Goal: Find specific page/section

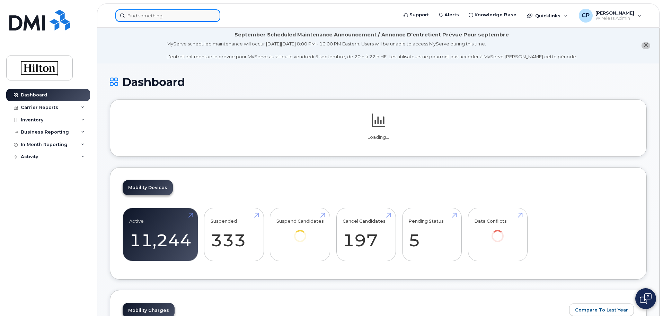
click at [141, 19] on input at bounding box center [167, 15] width 105 height 12
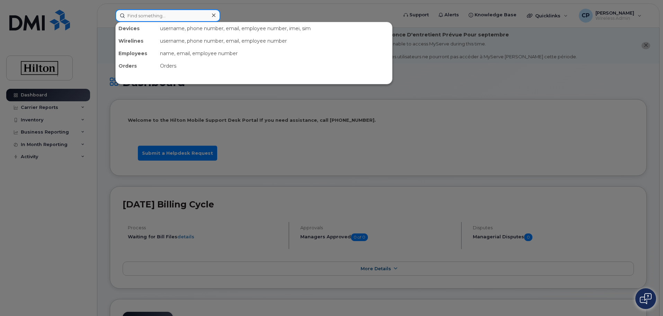
paste input "2026559097"
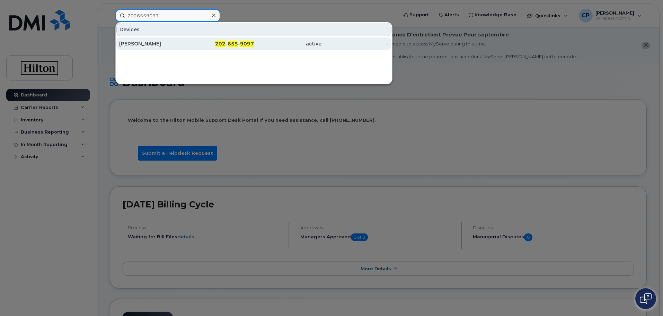
type input "2026559097"
click at [176, 42] on div "[PERSON_NAME]" at bounding box center [153, 43] width 68 height 7
